Goal: Check status: Check status

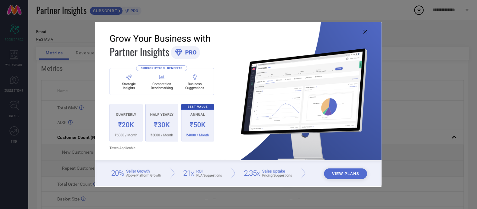
click at [364, 31] on icon at bounding box center [366, 32] width 4 height 4
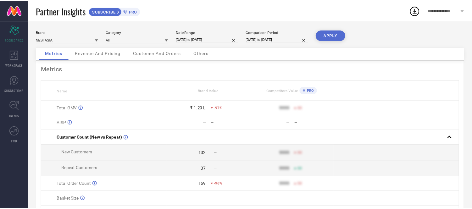
scroll to position [1, 0]
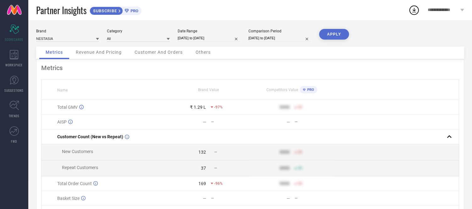
click at [212, 37] on input "[DATE] to [DATE]" at bounding box center [209, 38] width 63 height 7
select select "9"
select select "2025"
select select "10"
select select "2025"
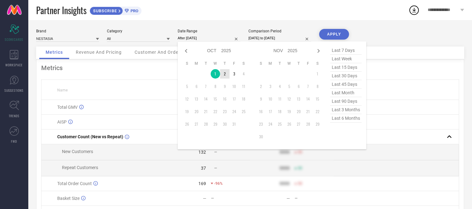
click at [225, 74] on td "2" at bounding box center [224, 73] width 9 height 9
type input "[DATE] to [DATE]"
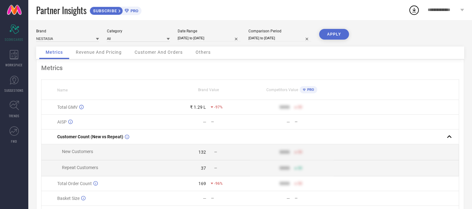
click at [329, 35] on button "APPLY" at bounding box center [334, 34] width 30 height 11
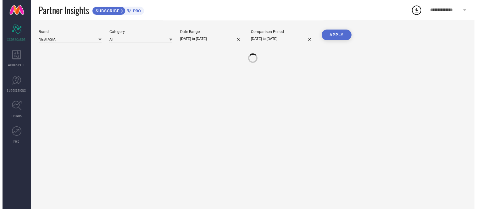
scroll to position [0, 0]
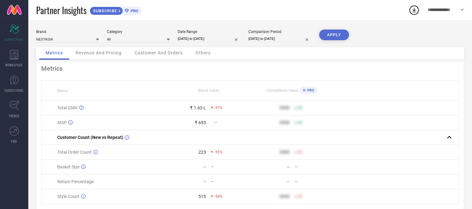
click at [203, 53] on span "Others" at bounding box center [203, 52] width 15 height 5
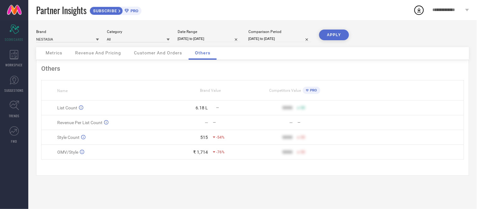
select select "9"
select select "2025"
select select "10"
select select "2025"
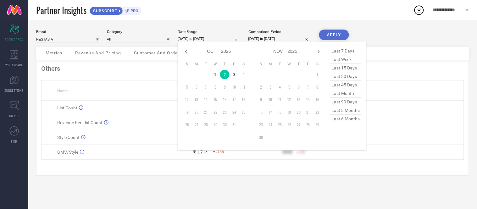
click at [217, 39] on input "[DATE] to [DATE]" at bounding box center [209, 39] width 63 height 7
click at [216, 76] on td "1" at bounding box center [215, 74] width 9 height 9
type input "[DATE] to [DATE]"
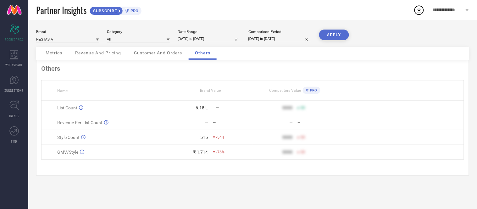
click at [339, 32] on button "APPLY" at bounding box center [334, 35] width 30 height 11
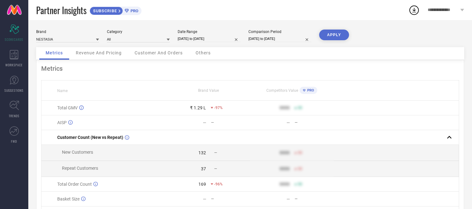
click at [203, 49] on div "Others" at bounding box center [203, 53] width 28 height 13
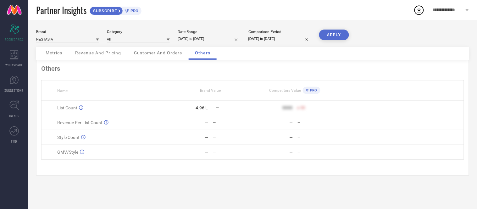
select select "9"
select select "2025"
select select "10"
select select "2025"
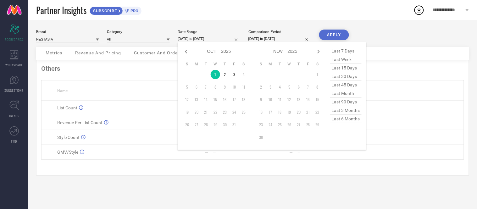
click at [225, 37] on input "[DATE] to [DATE]" at bounding box center [209, 39] width 63 height 7
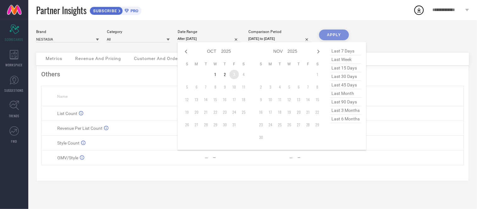
click at [232, 74] on td "3" at bounding box center [234, 74] width 9 height 9
type input "[DATE] to [DATE]"
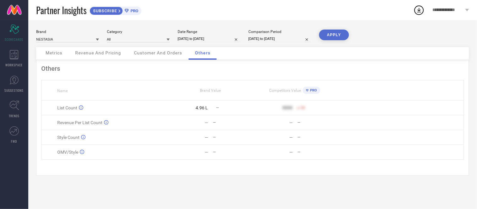
click at [329, 34] on button "APPLY" at bounding box center [334, 35] width 30 height 11
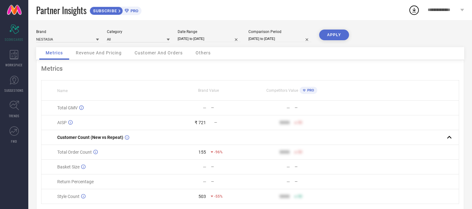
click at [201, 52] on span "Others" at bounding box center [203, 52] width 15 height 5
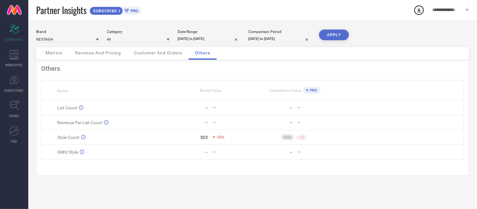
select select "9"
select select "2025"
select select "10"
select select "2025"
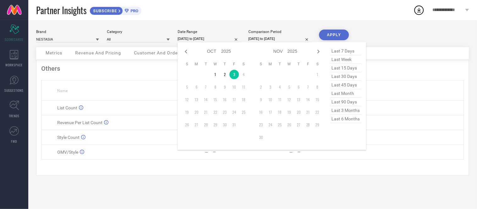
click at [222, 37] on input "[DATE] to [DATE]" at bounding box center [209, 39] width 63 height 7
click at [186, 48] on icon at bounding box center [187, 52] width 8 height 8
select select "8"
select select "2025"
select select "9"
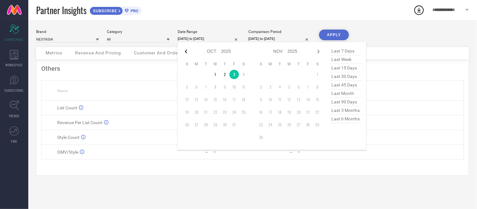
select select "2025"
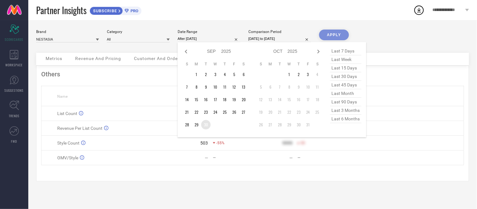
click at [205, 125] on td "30" at bounding box center [205, 124] width 9 height 9
type input "[DATE] to [DATE]"
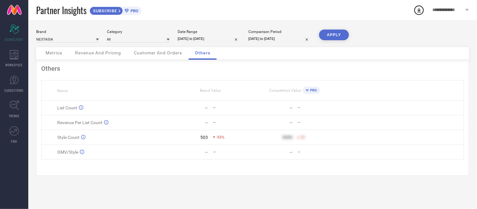
click at [337, 32] on button "APPLY" at bounding box center [334, 35] width 30 height 11
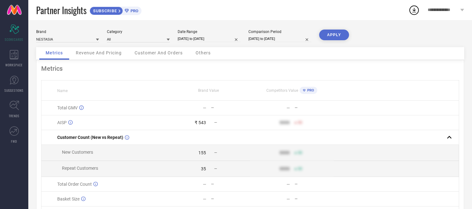
click at [207, 51] on span "Others" at bounding box center [203, 52] width 15 height 5
